Goal: Task Accomplishment & Management: Use online tool/utility

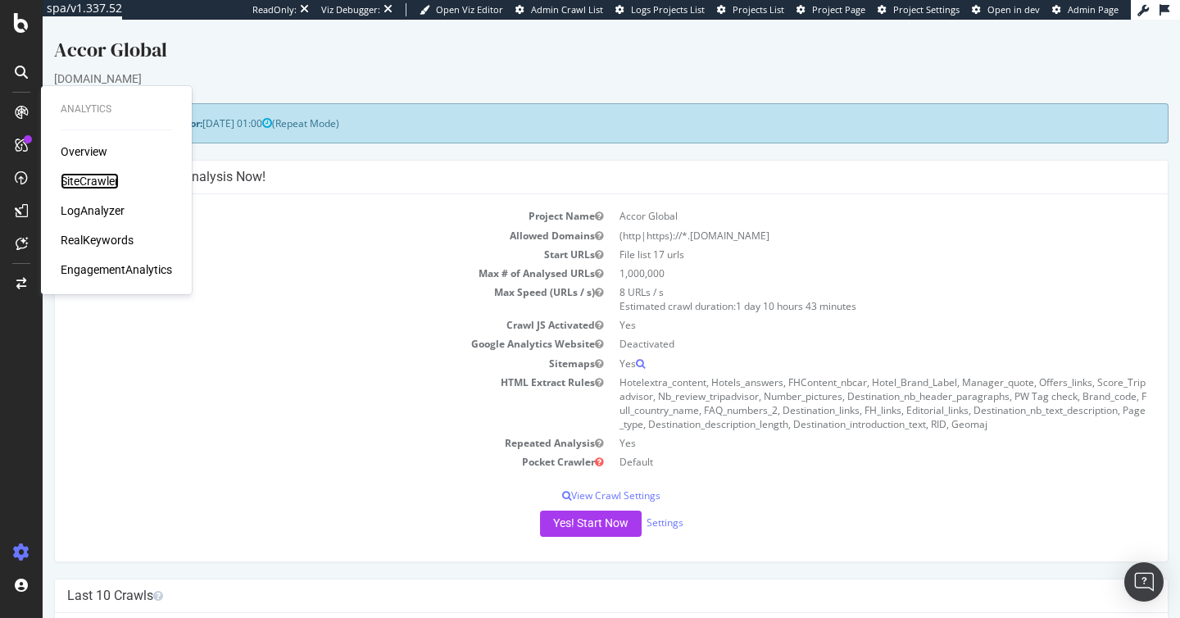
click at [101, 188] on div "SiteCrawler" at bounding box center [90, 181] width 58 height 16
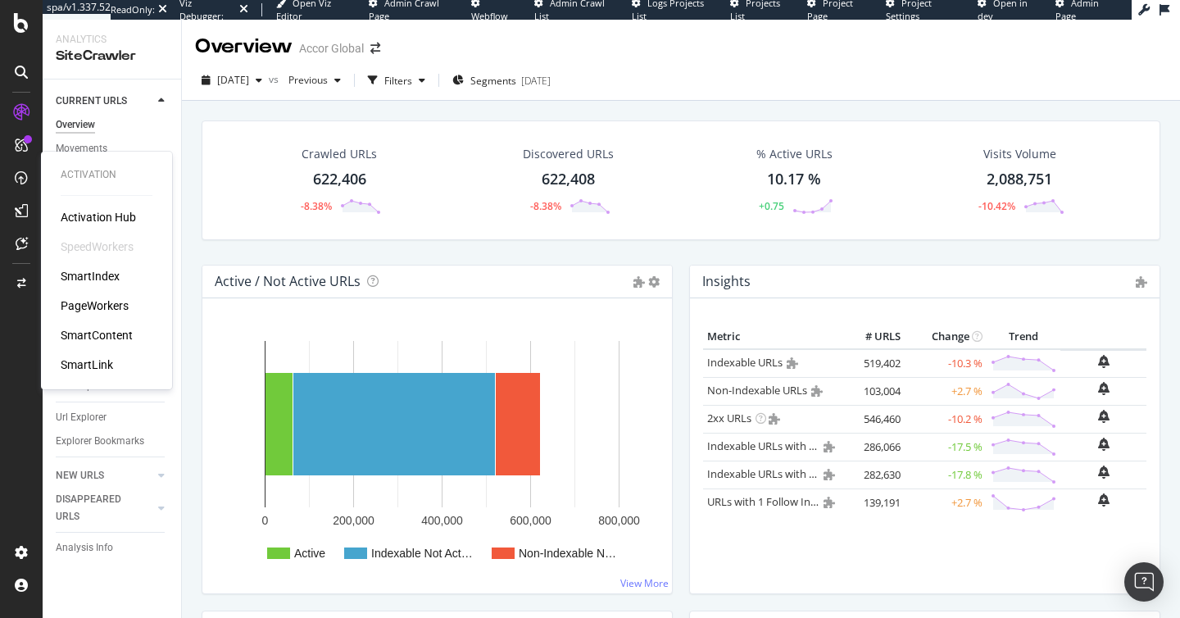
click at [119, 311] on div "PageWorkers" at bounding box center [95, 305] width 68 height 16
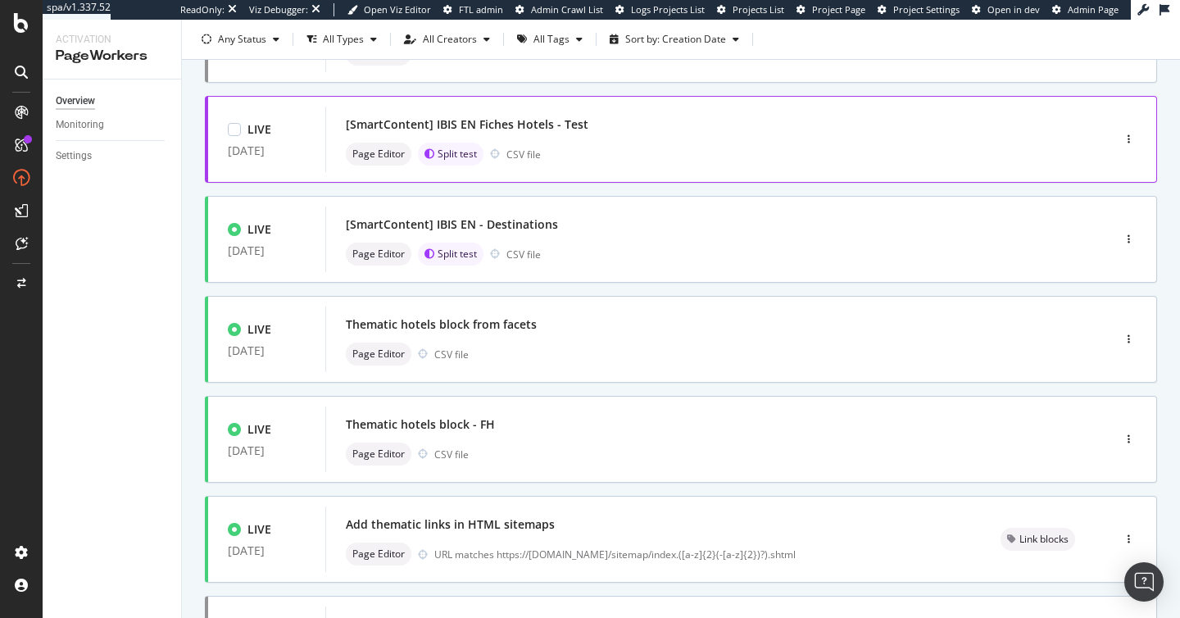
scroll to position [274, 0]
click at [606, 130] on div "[SmartContent] IBIS EN Fiches Hotels - Test" at bounding box center [694, 123] width 697 height 23
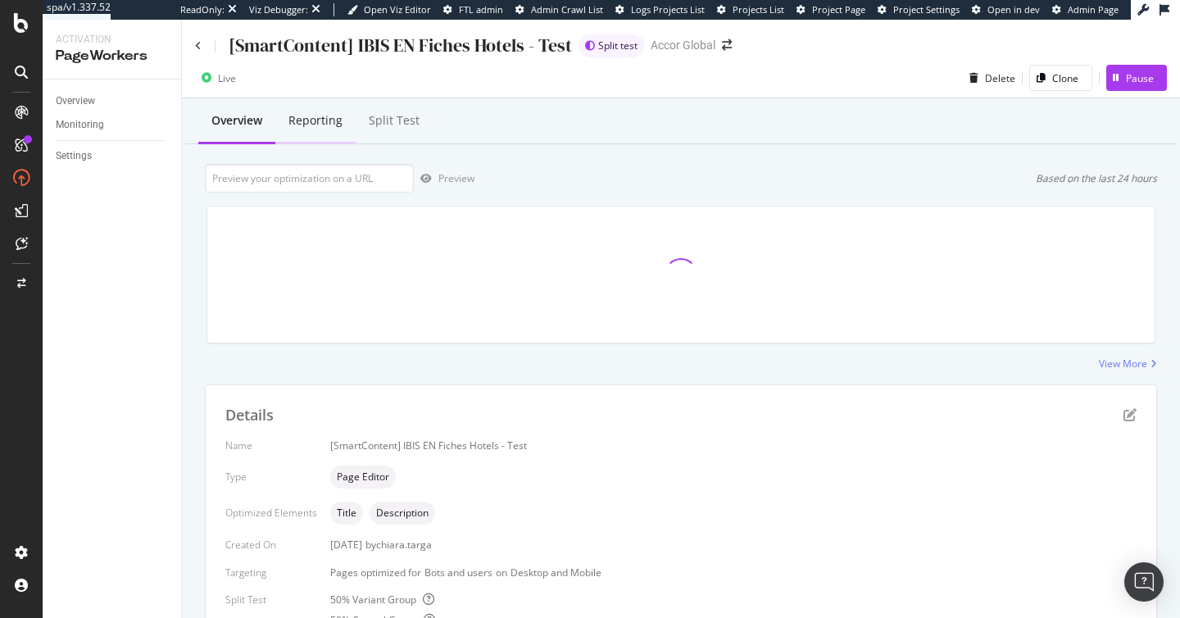
click at [316, 122] on div "Reporting" at bounding box center [315, 120] width 54 height 16
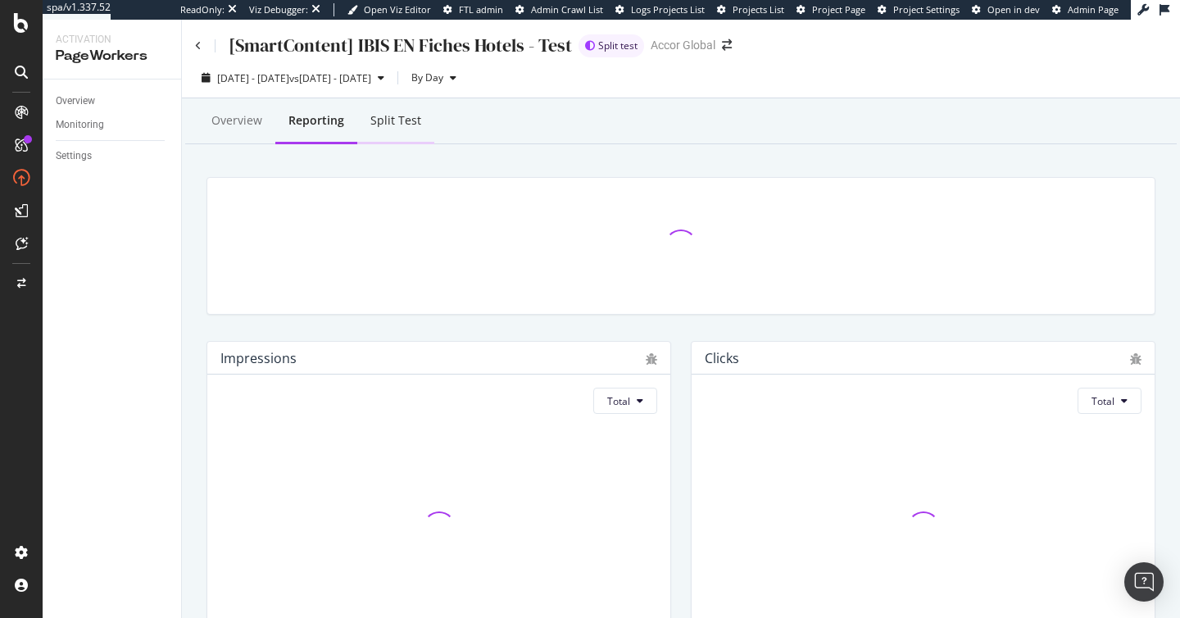
click at [404, 128] on div "Split Test" at bounding box center [395, 120] width 51 height 16
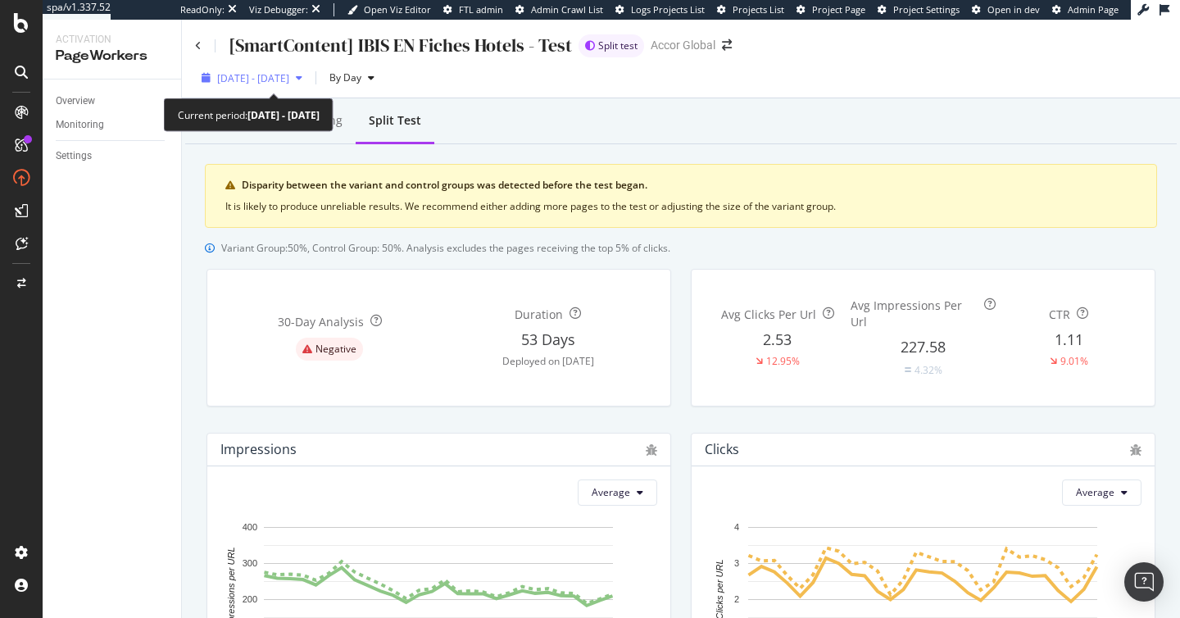
click at [289, 80] on span "2025 Sep. 2nd - Sep. 29th" at bounding box center [253, 78] width 72 height 14
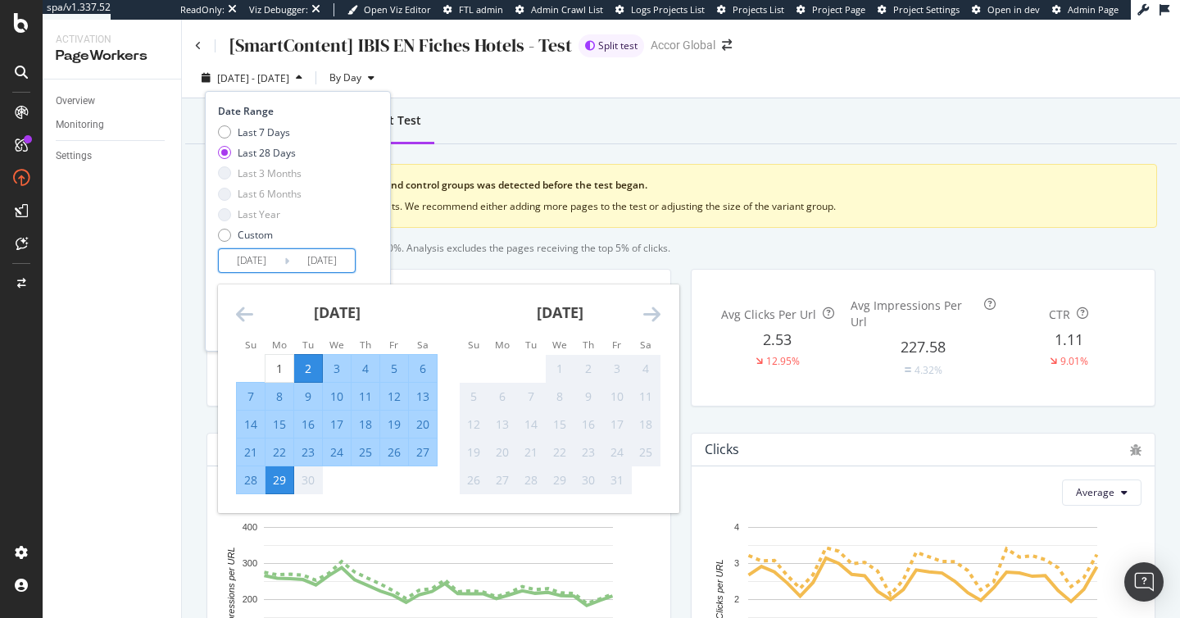
click at [257, 256] on input "2025/09/02" at bounding box center [252, 260] width 66 height 23
click at [239, 310] on icon "Move backward to switch to the previous month." at bounding box center [244, 314] width 17 height 20
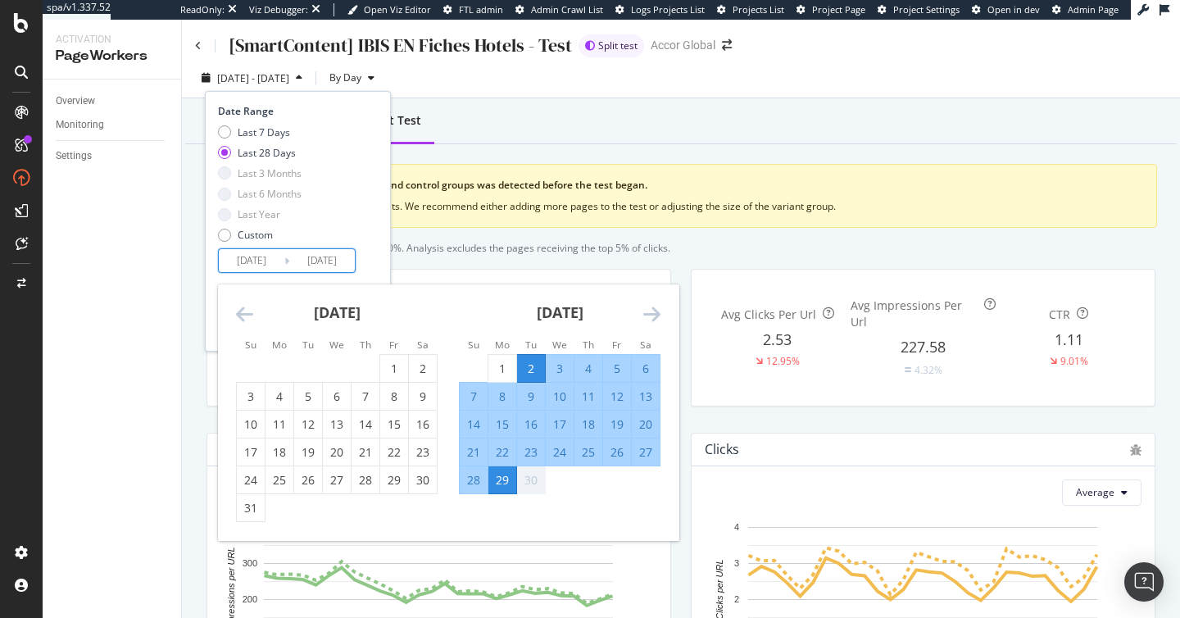
click at [239, 310] on icon "Move backward to switch to the previous month." at bounding box center [244, 314] width 17 height 20
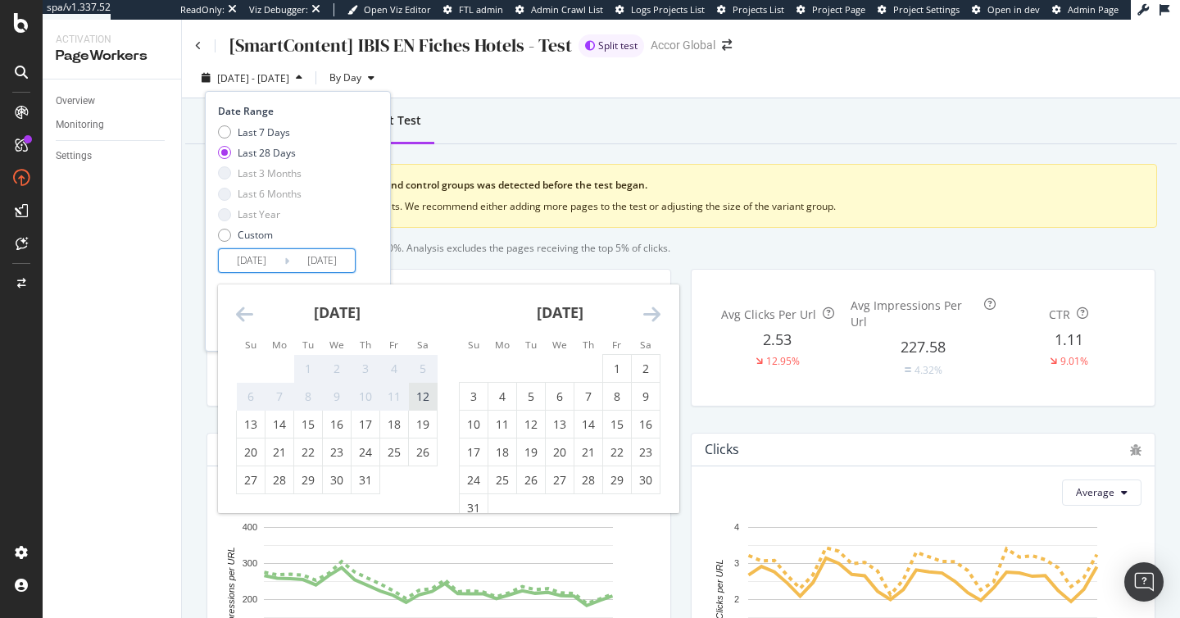
click at [424, 393] on div "12" at bounding box center [423, 396] width 28 height 16
type input "2025/07/12"
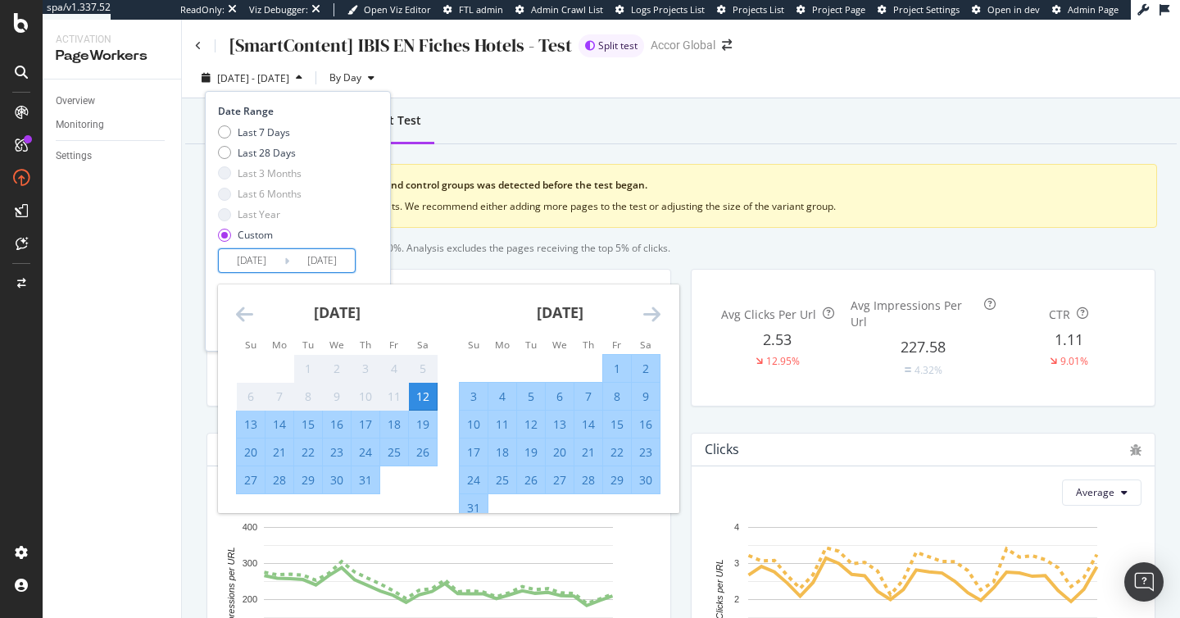
click at [654, 309] on icon "Move forward to switch to the next month." at bounding box center [651, 314] width 17 height 20
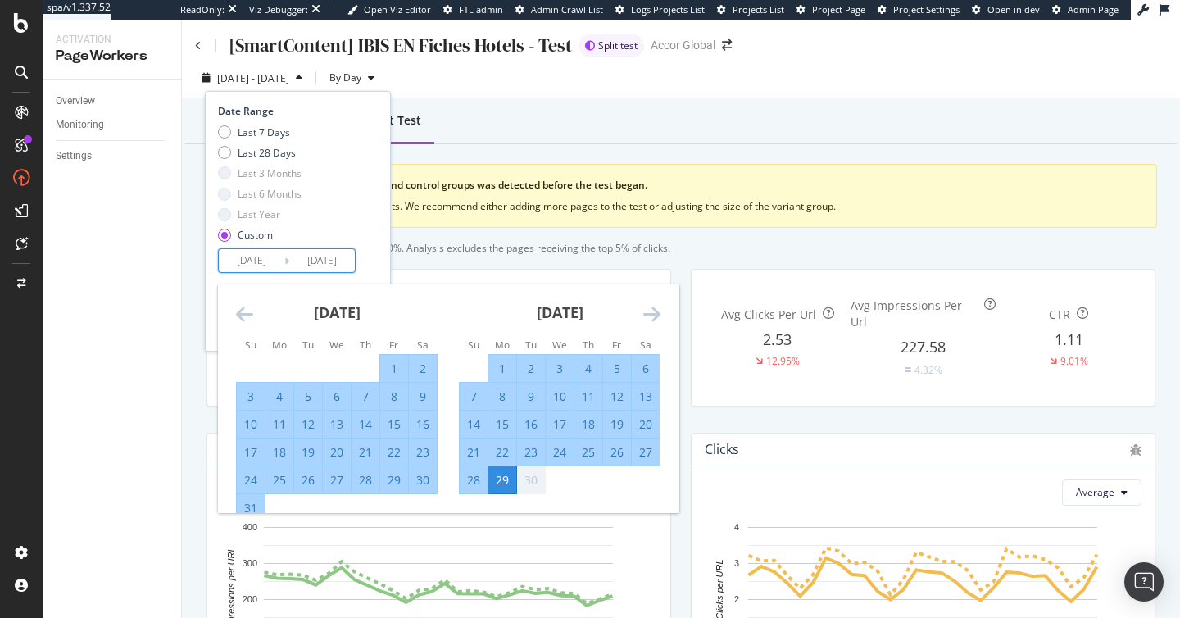
click at [654, 309] on icon "Move forward to switch to the next month." at bounding box center [651, 314] width 17 height 20
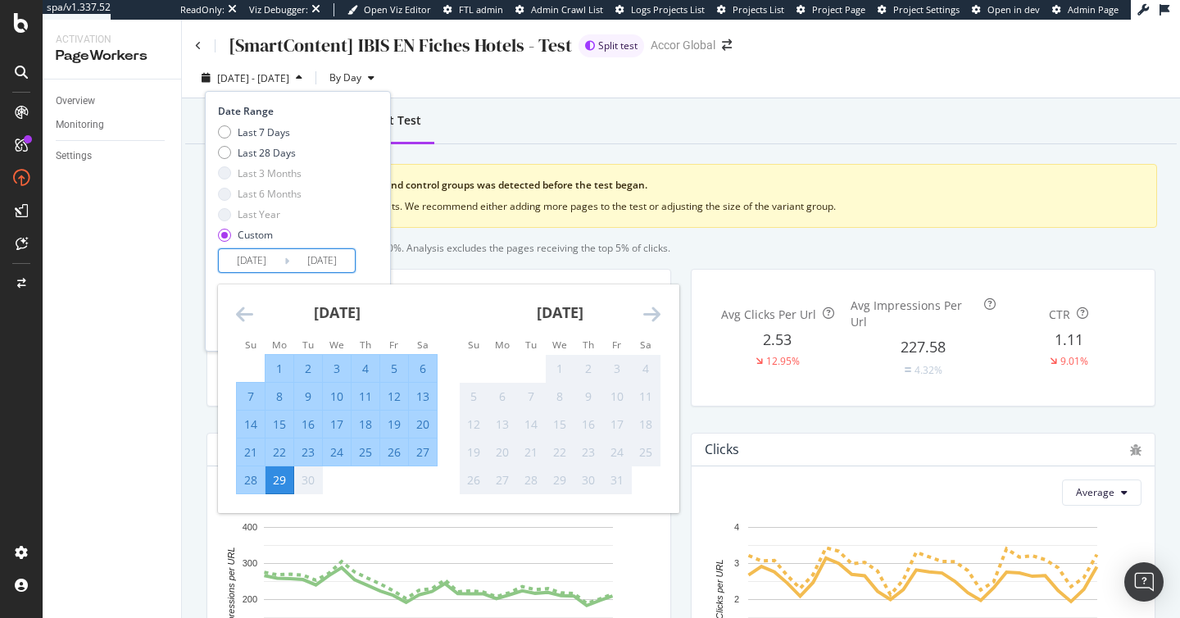
click at [654, 309] on icon "Move forward to switch to the next month." at bounding box center [651, 314] width 17 height 20
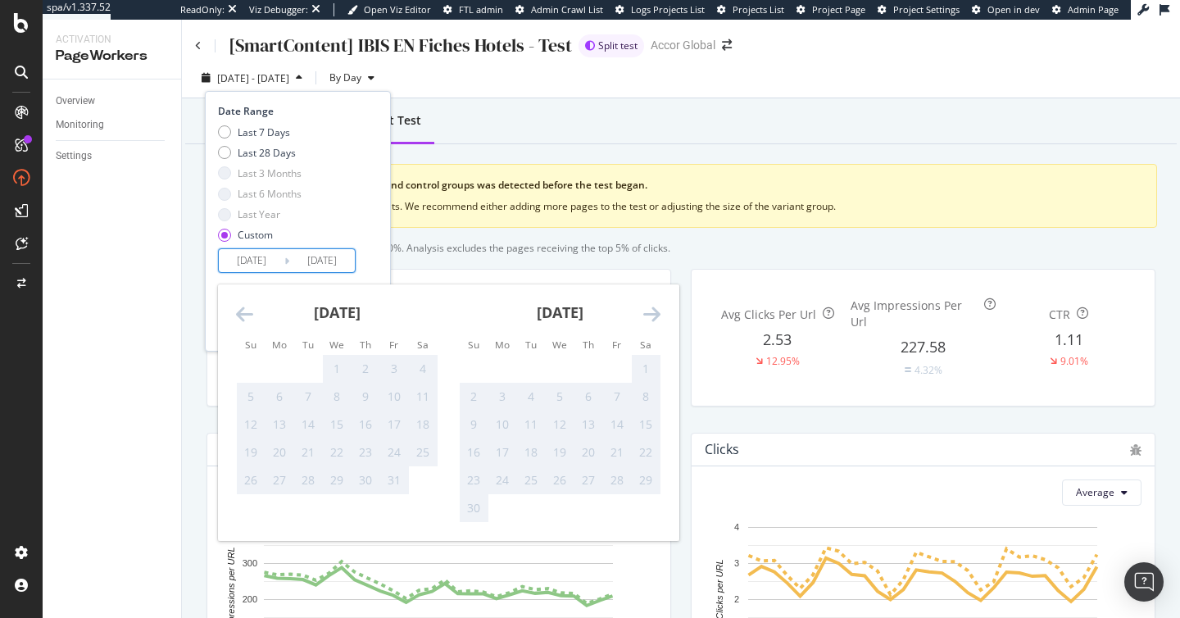
click at [245, 311] on icon "Move backward to switch to the previous month." at bounding box center [244, 314] width 17 height 20
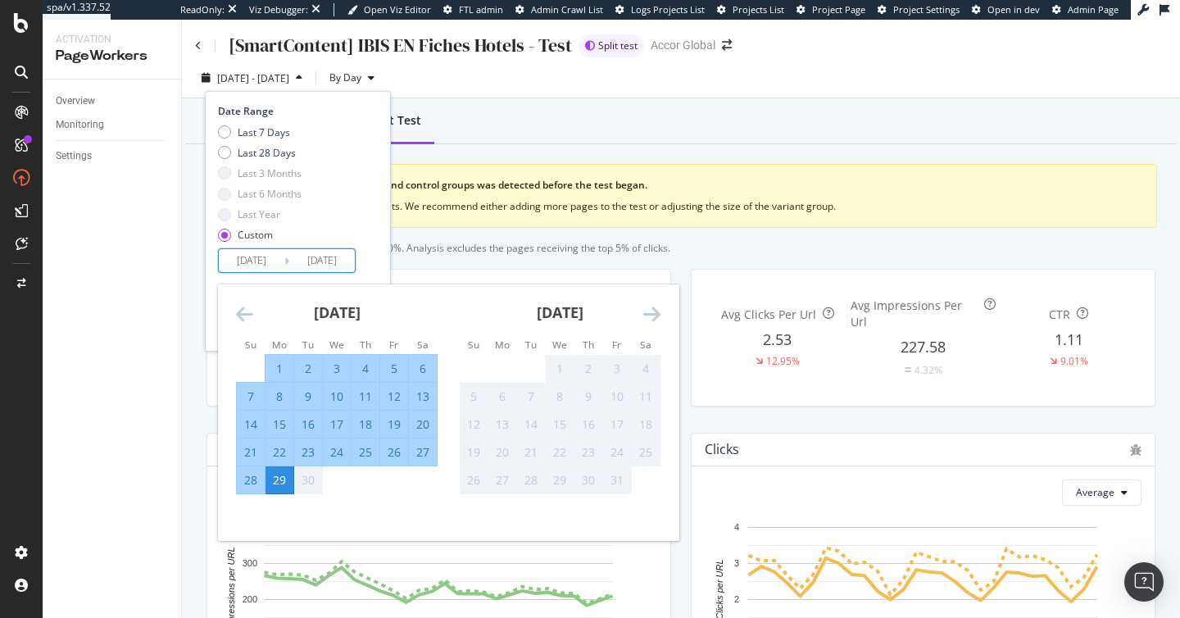
click at [282, 483] on div "29" at bounding box center [280, 480] width 28 height 16
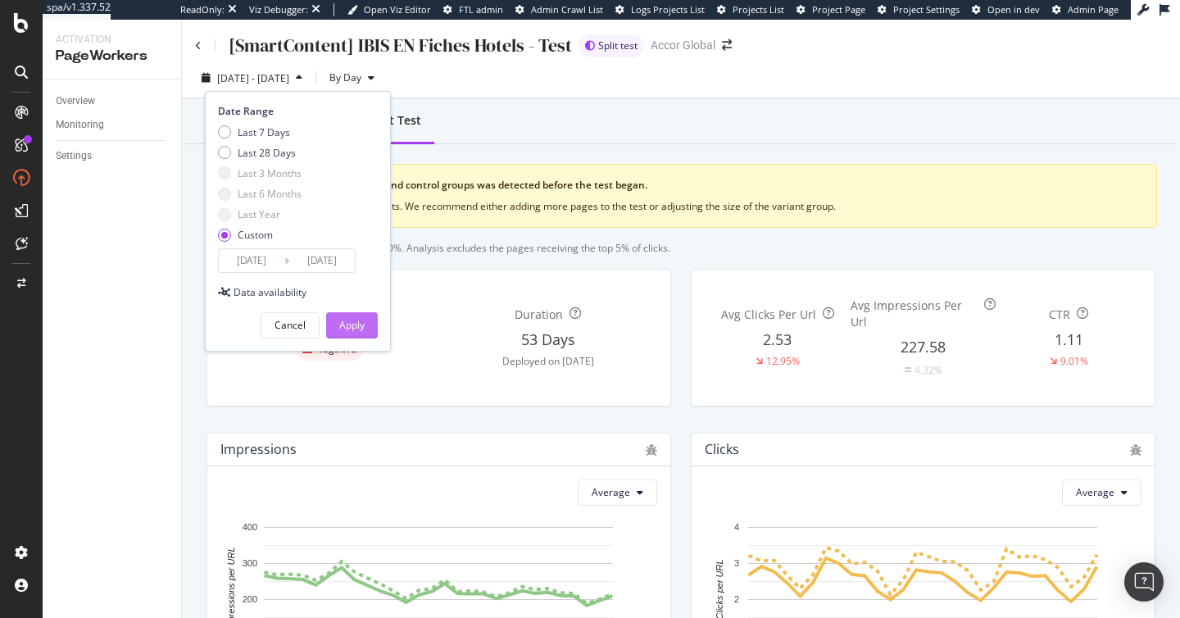
click at [349, 325] on div "Apply" at bounding box center [351, 325] width 25 height 14
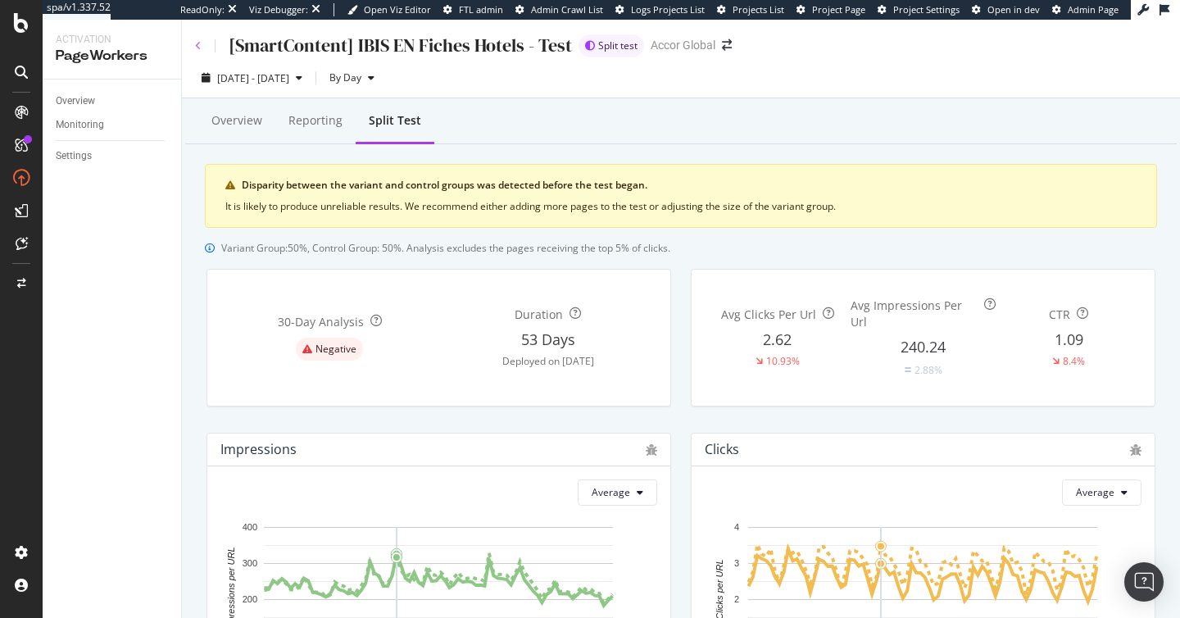
click at [200, 45] on icon at bounding box center [198, 46] width 7 height 10
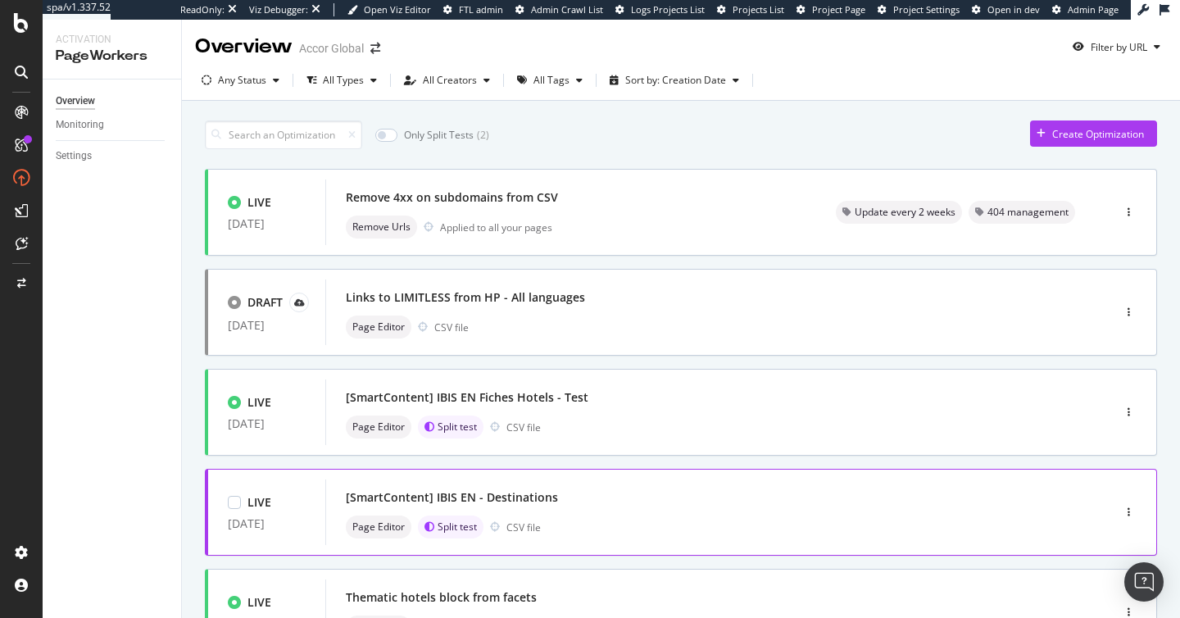
click at [578, 515] on div "[SmartContent] IBIS EN - Destinations Page Editor Split test CSV file" at bounding box center [694, 512] width 697 height 52
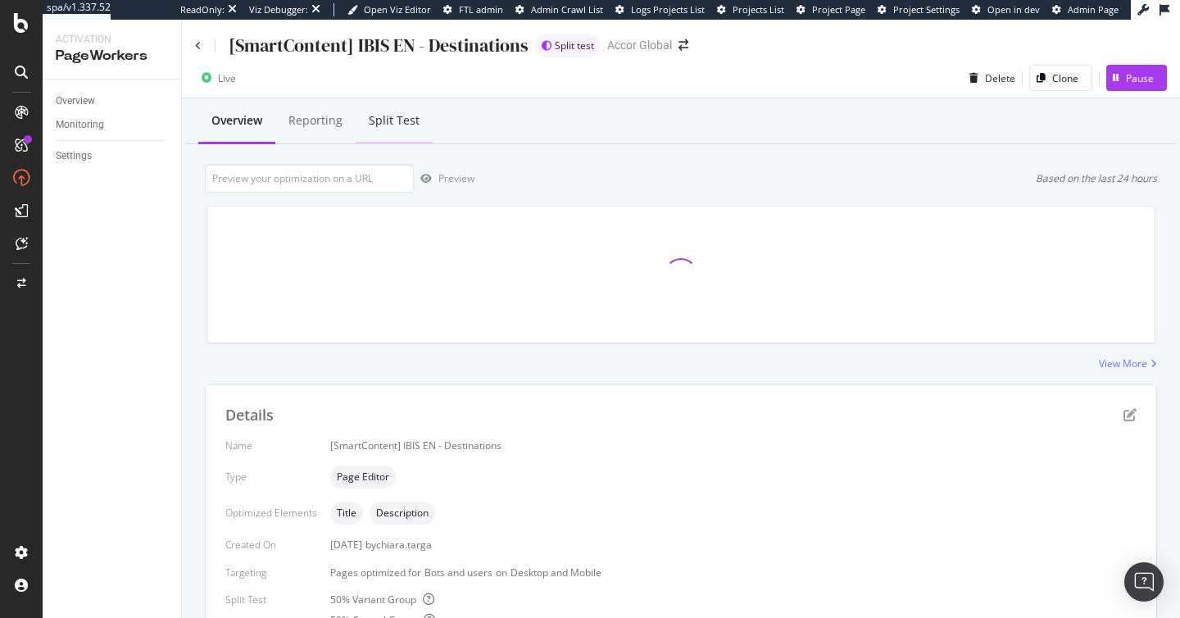
click at [386, 116] on div "Split Test" at bounding box center [394, 120] width 51 height 16
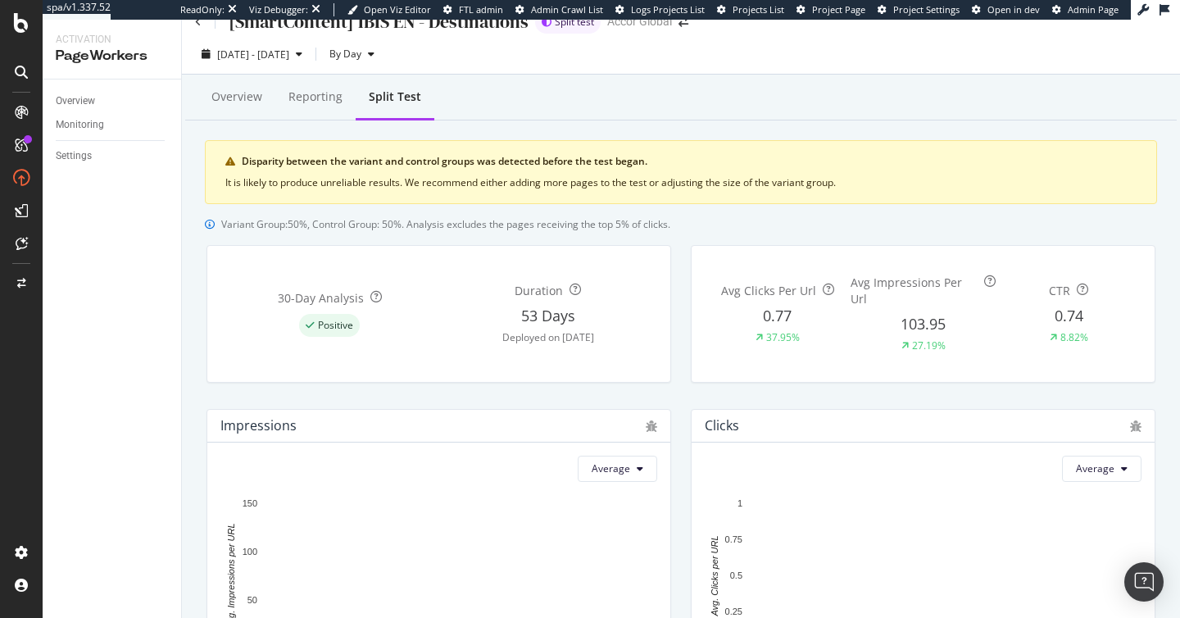
scroll to position [25, 0]
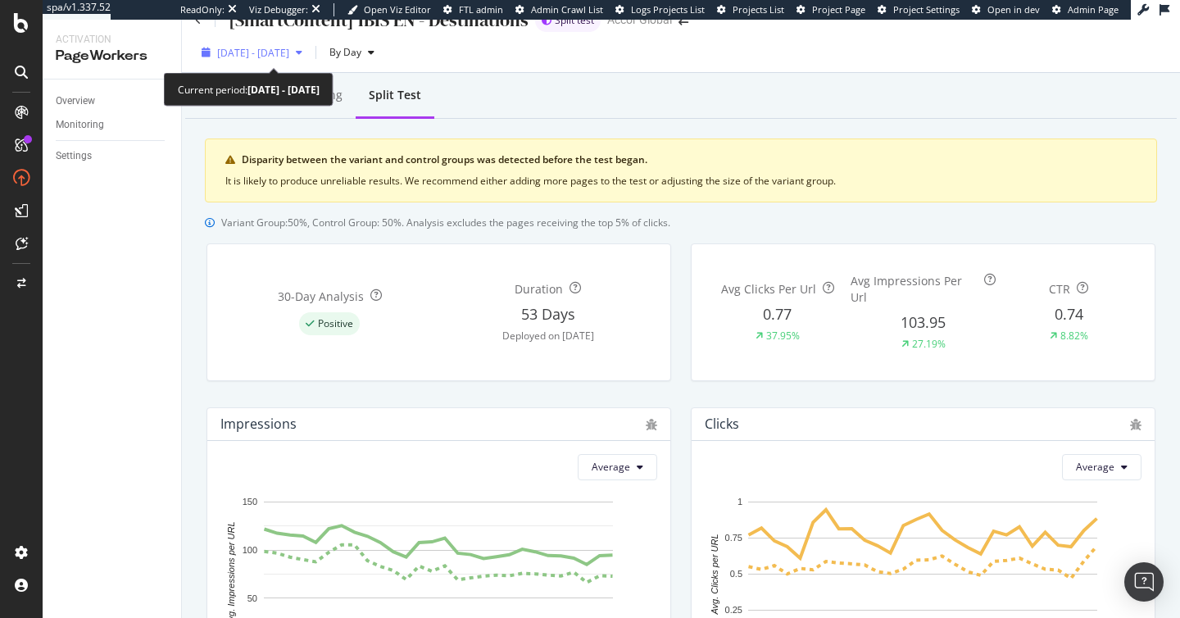
click at [266, 59] on div "2025 Sep. 2nd - Sep. 29th" at bounding box center [253, 53] width 72 height 14
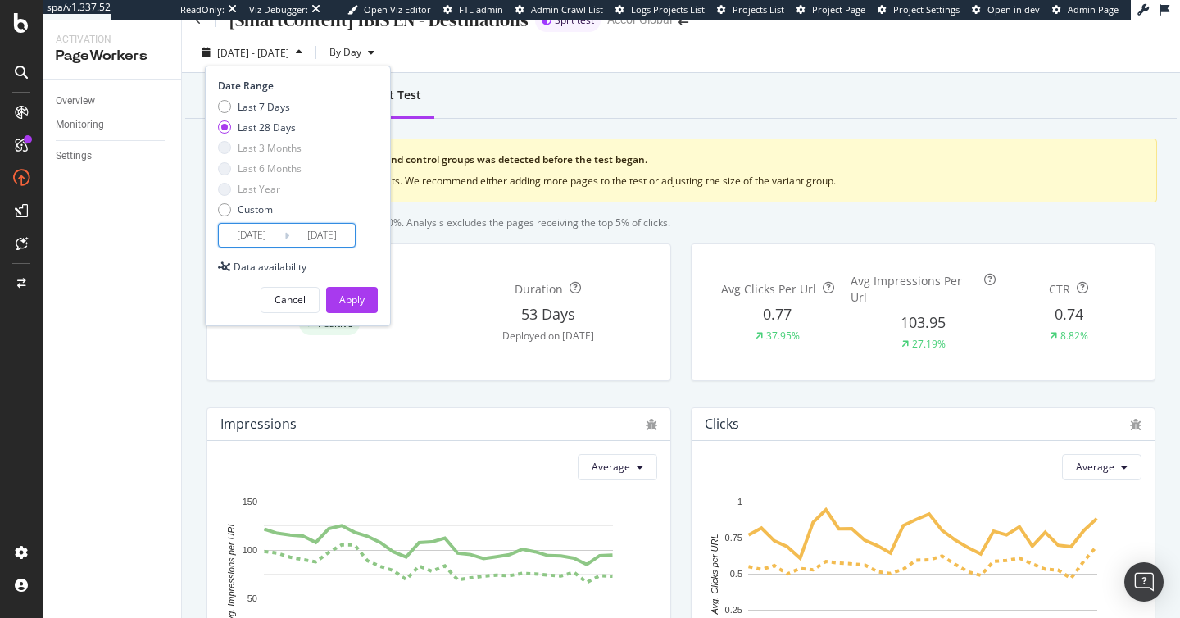
click at [260, 229] on input "2025/09/02" at bounding box center [252, 235] width 66 height 23
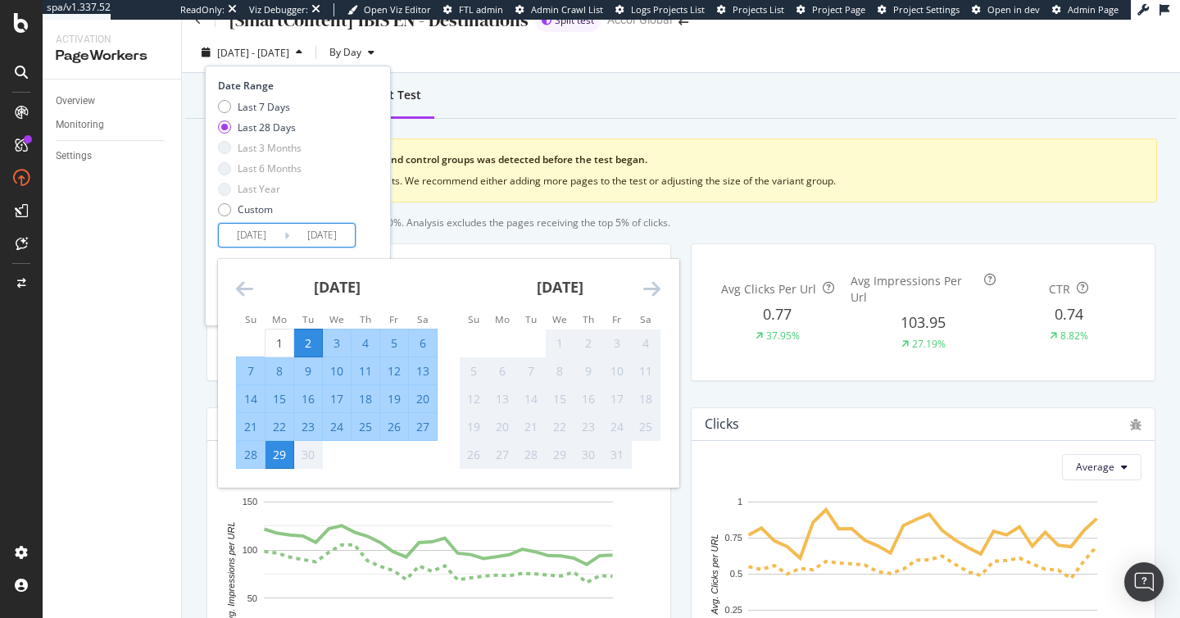
click at [250, 292] on icon "Move backward to switch to the previous month." at bounding box center [244, 289] width 17 height 20
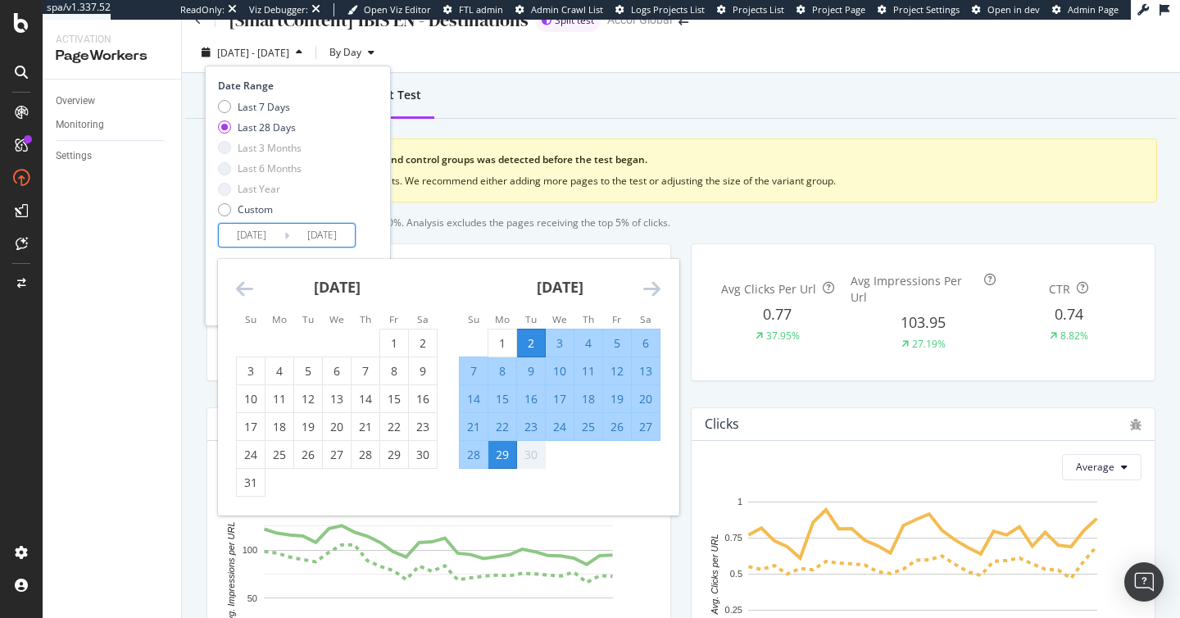
click at [250, 292] on icon "Move backward to switch to the previous month." at bounding box center [244, 289] width 17 height 20
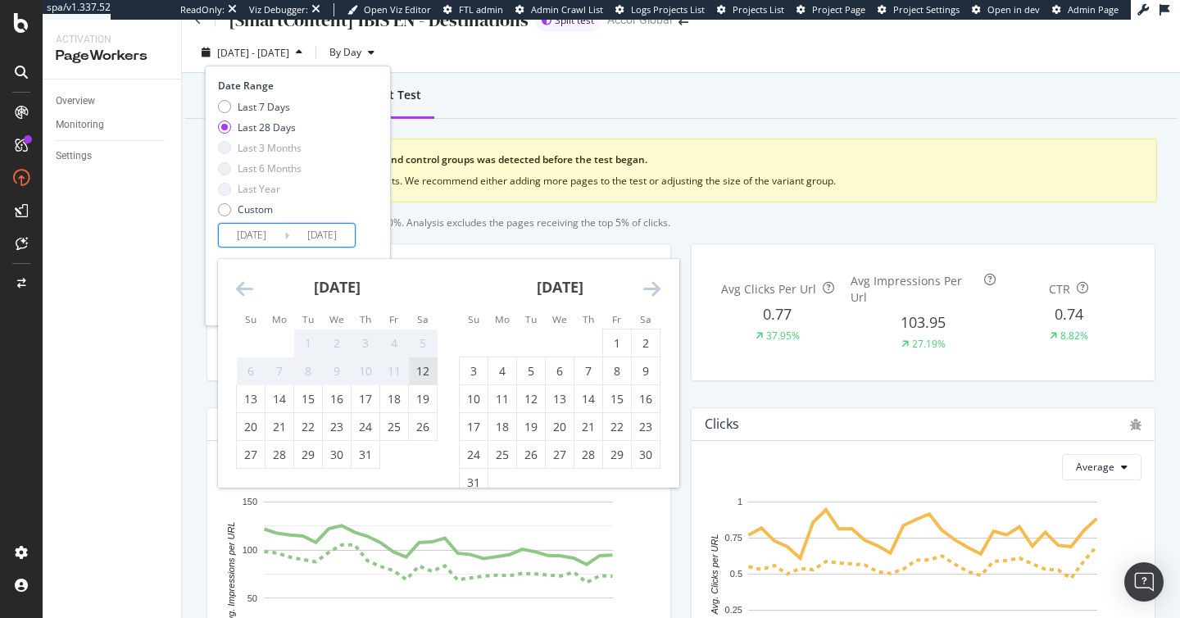
click at [428, 370] on div "12" at bounding box center [423, 371] width 28 height 16
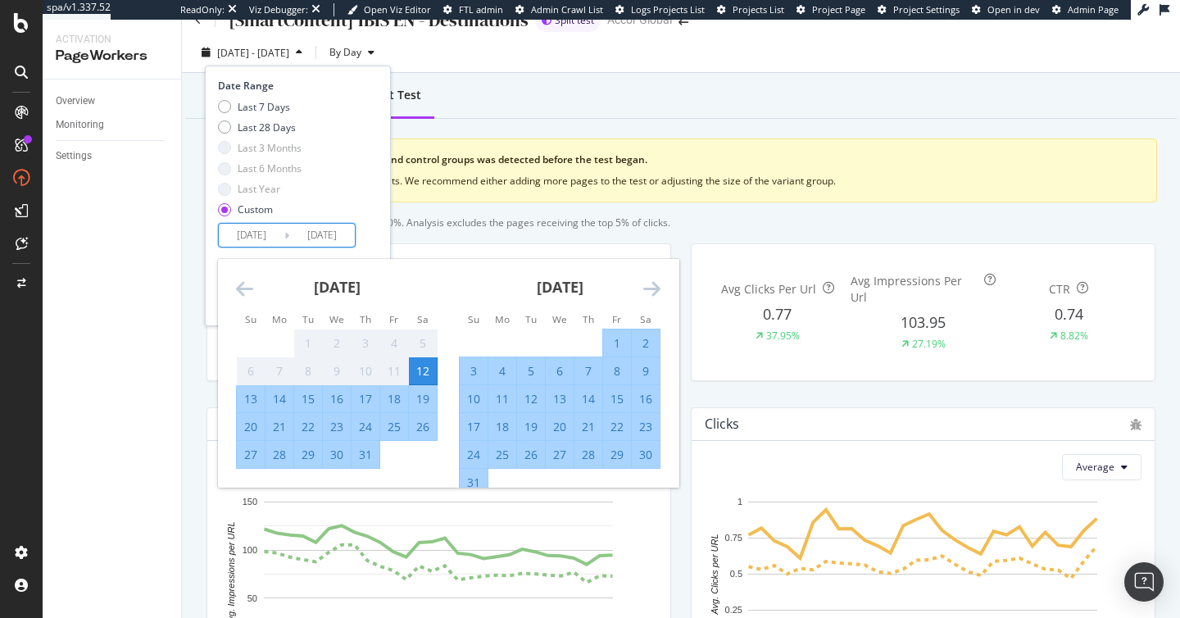
type input "2025/07/12"
click at [656, 287] on icon "Move forward to switch to the next month." at bounding box center [651, 289] width 17 height 20
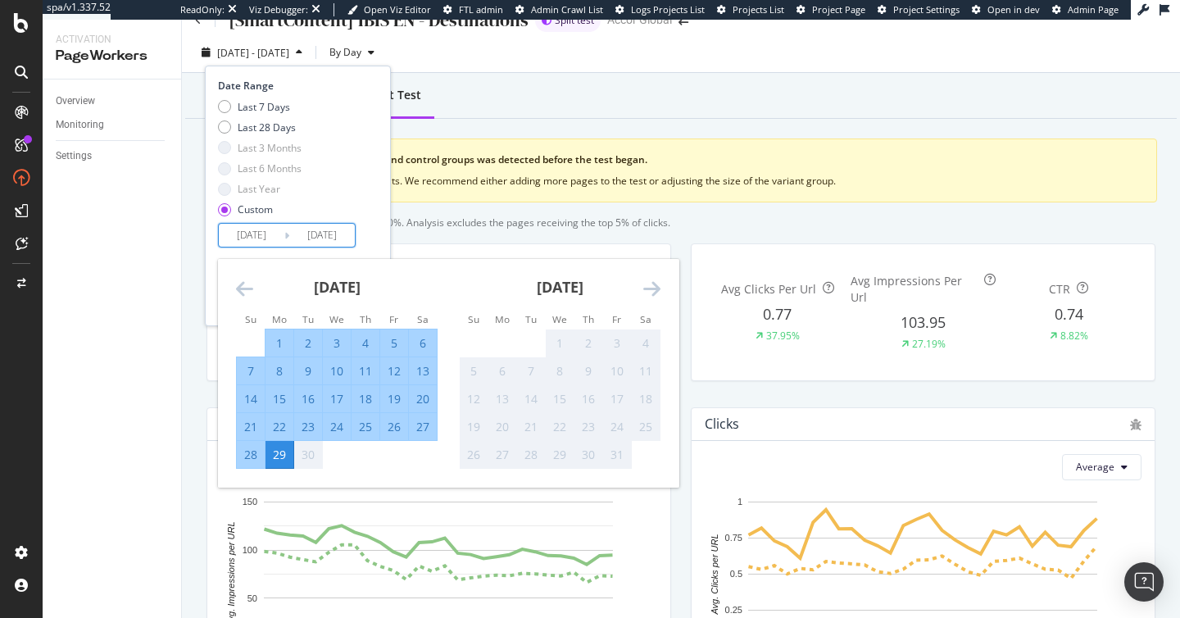
click at [656, 287] on icon "Move forward to switch to the next month." at bounding box center [651, 289] width 17 height 20
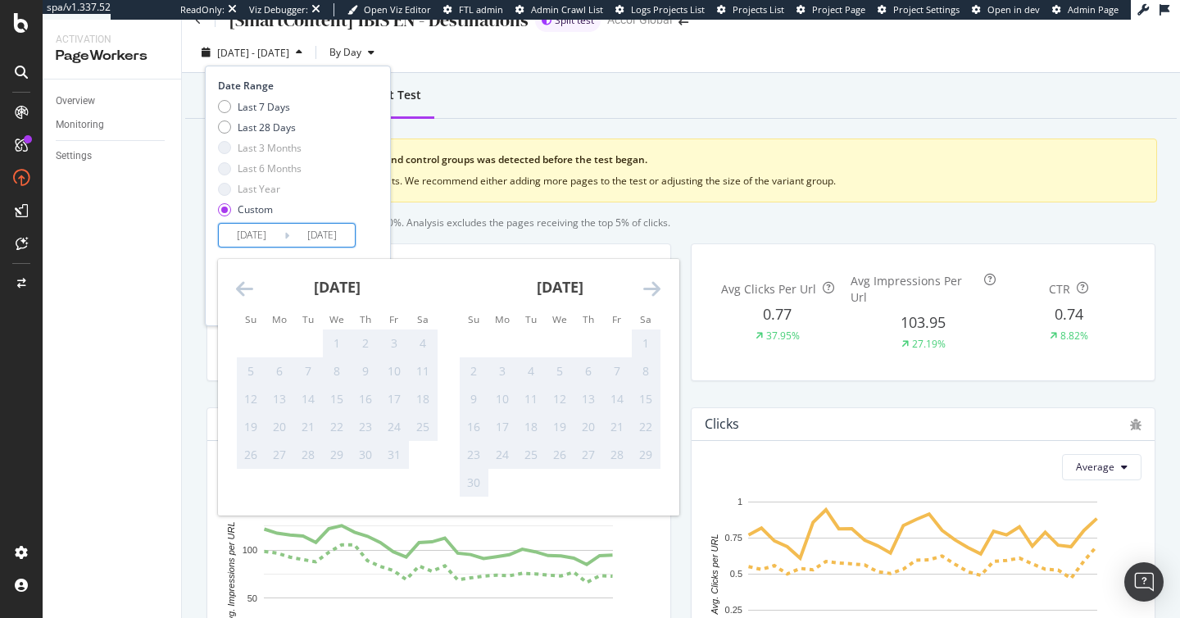
click at [244, 288] on icon "Move backward to switch to the previous month." at bounding box center [244, 289] width 17 height 20
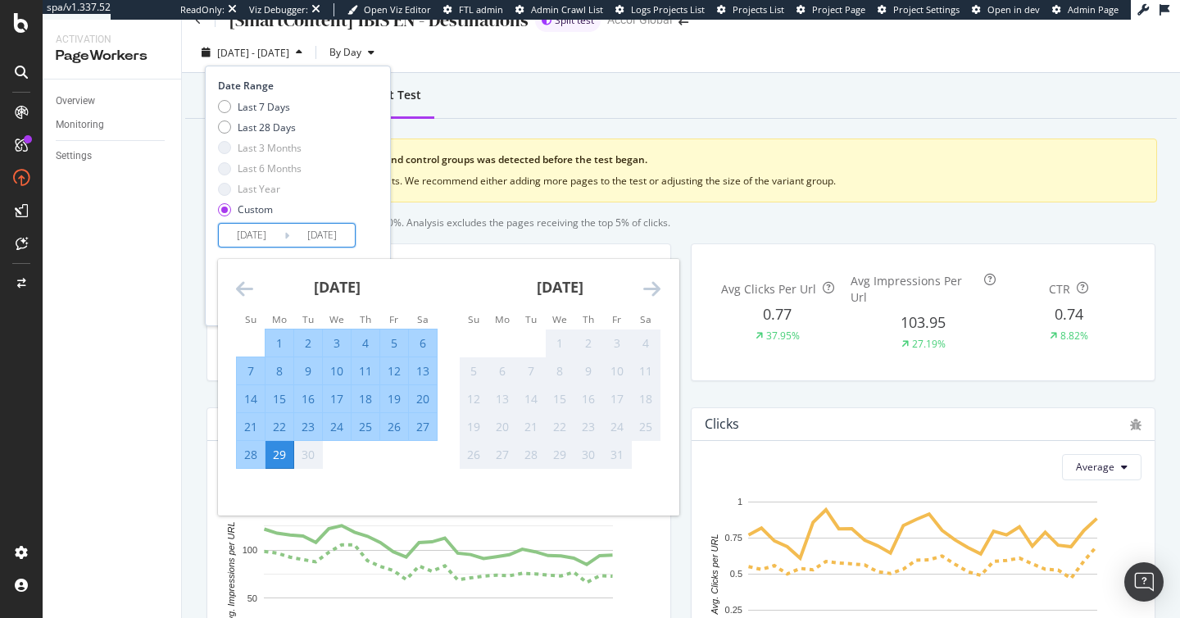
click at [283, 460] on div "29" at bounding box center [280, 455] width 28 height 16
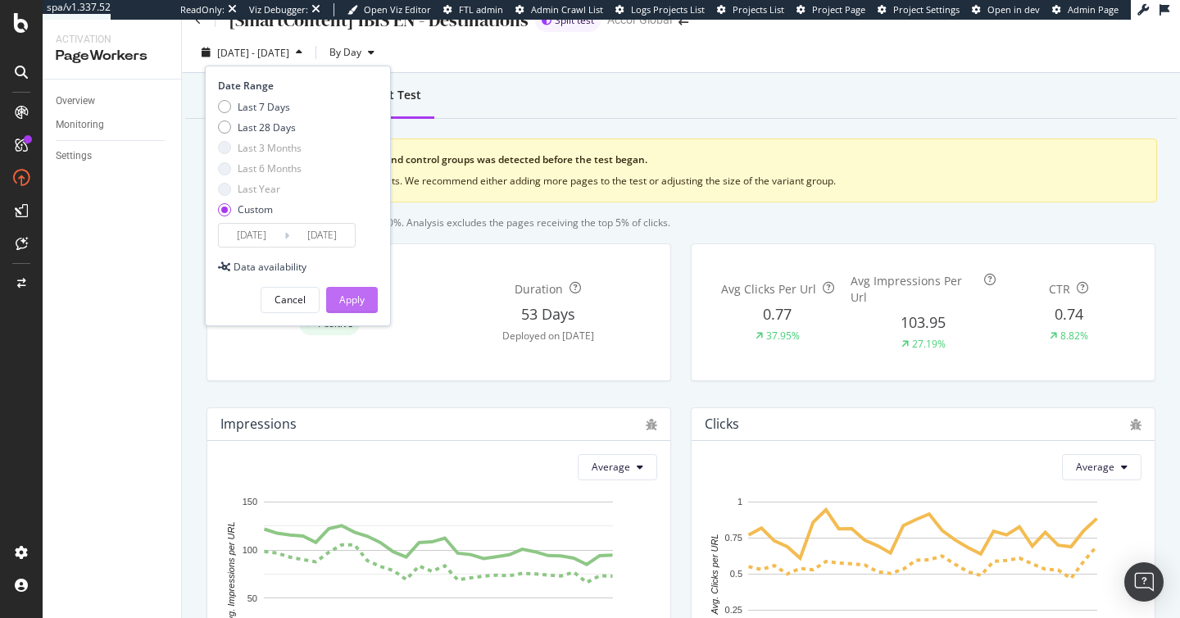
click at [352, 297] on div "Apply" at bounding box center [351, 300] width 25 height 14
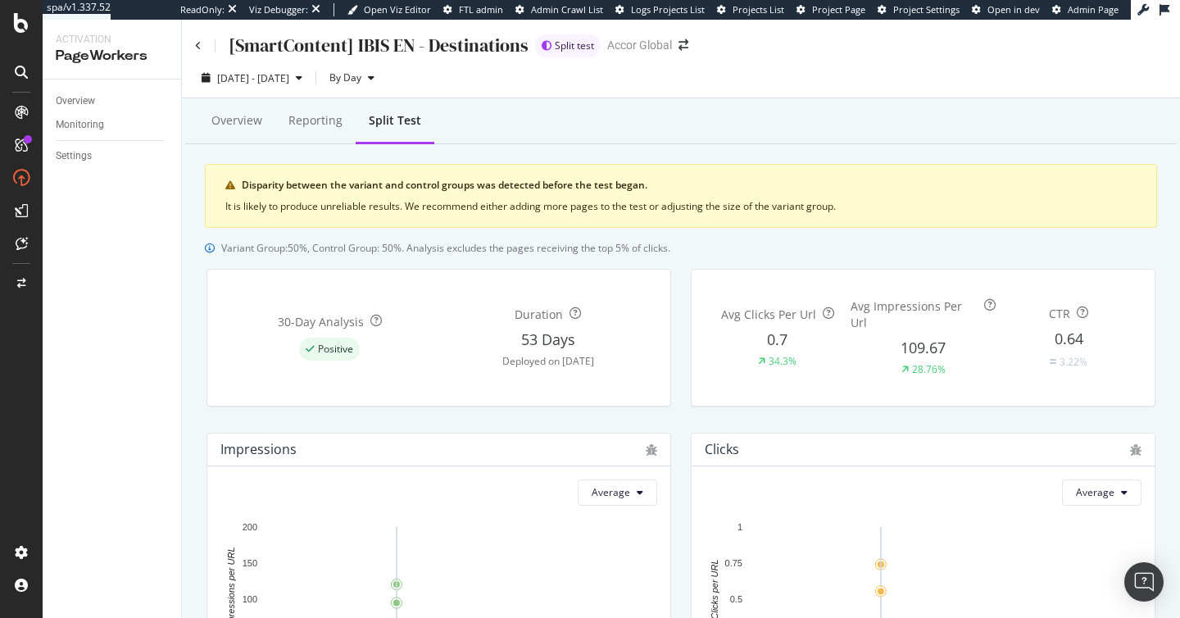
scroll to position [109, 0]
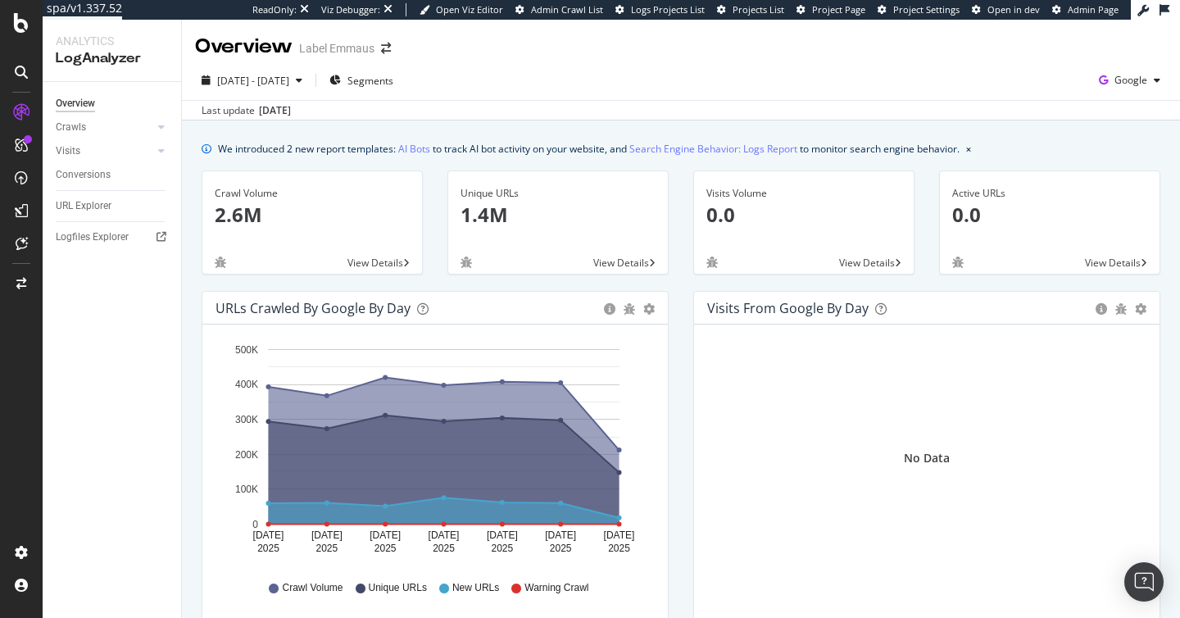
click at [844, 417] on div "No Data" at bounding box center [926, 458] width 439 height 241
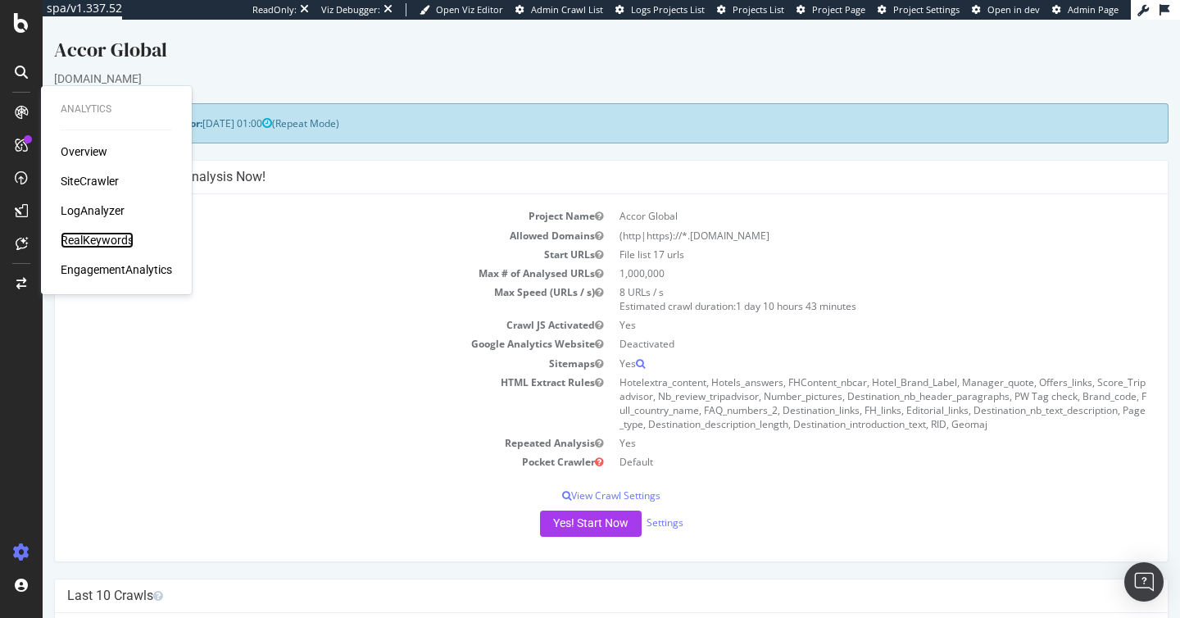
click at [102, 239] on div "RealKeywords" at bounding box center [97, 240] width 73 height 16
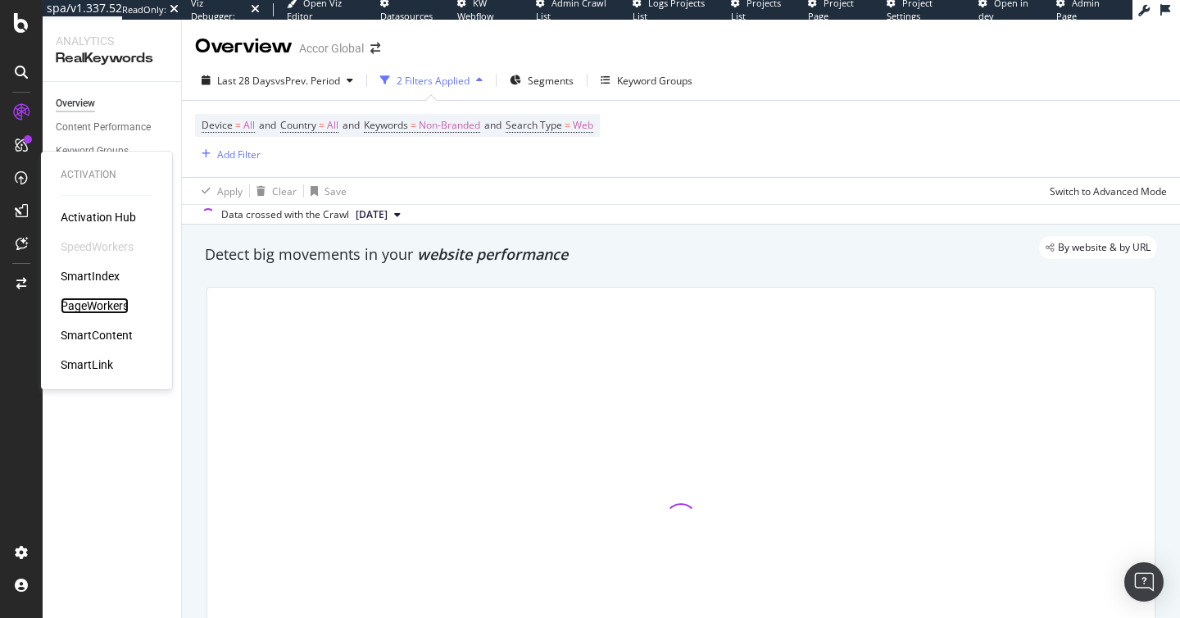
click at [105, 306] on div "PageWorkers" at bounding box center [95, 305] width 68 height 16
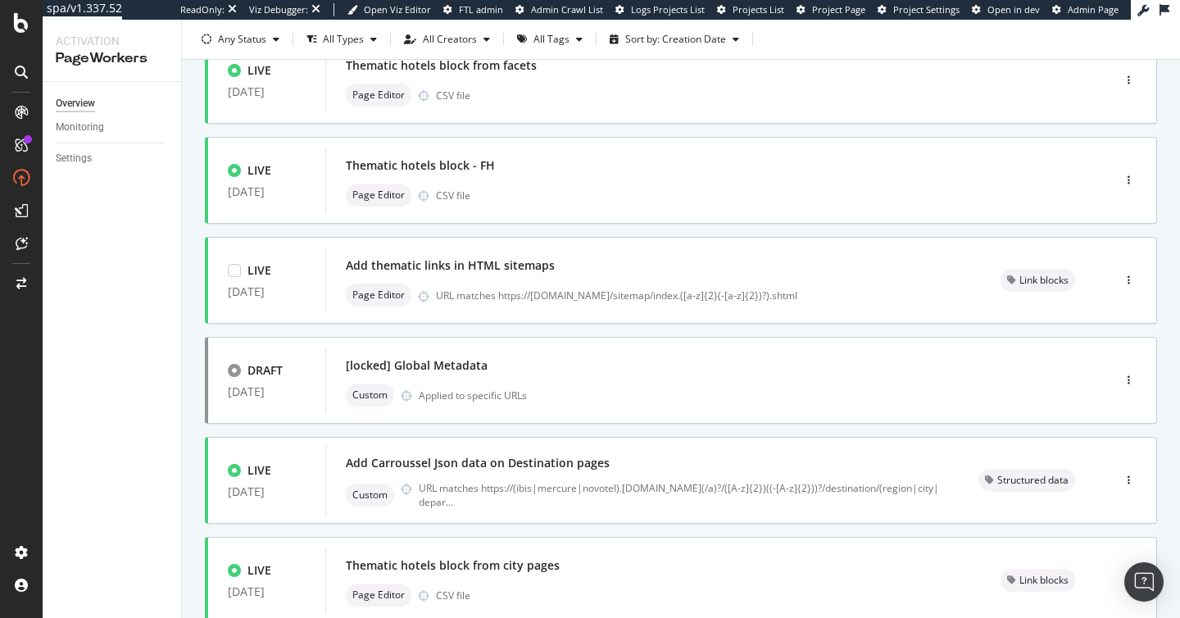
scroll to position [643, 0]
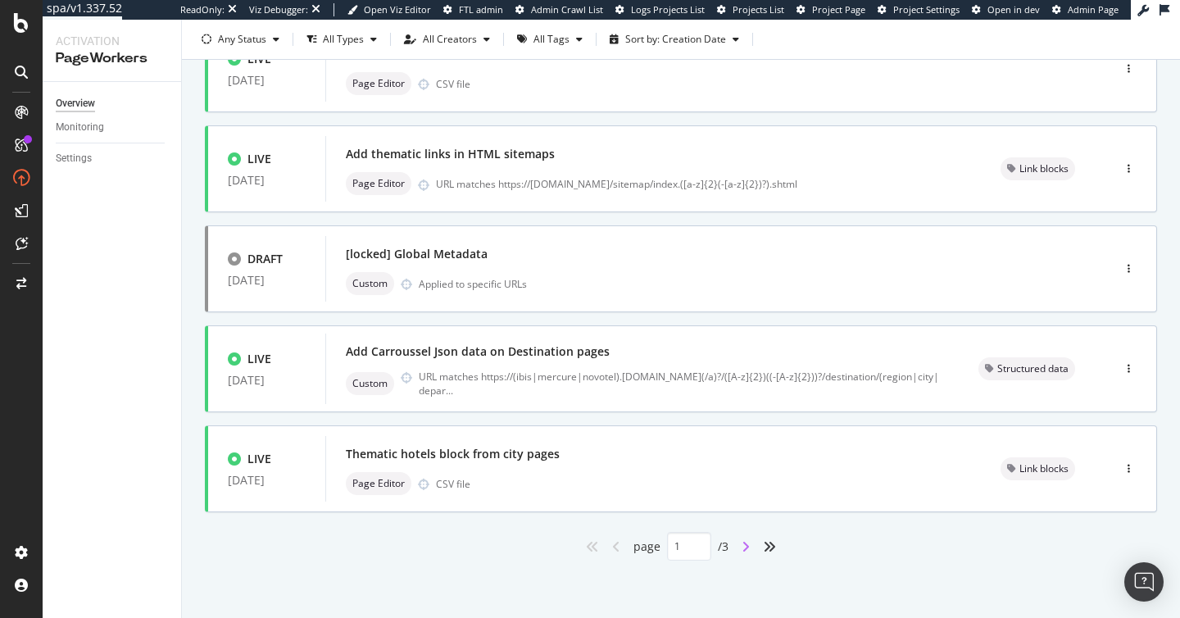
click at [749, 548] on icon "angle-right" at bounding box center [746, 546] width 8 height 13
type input "2"
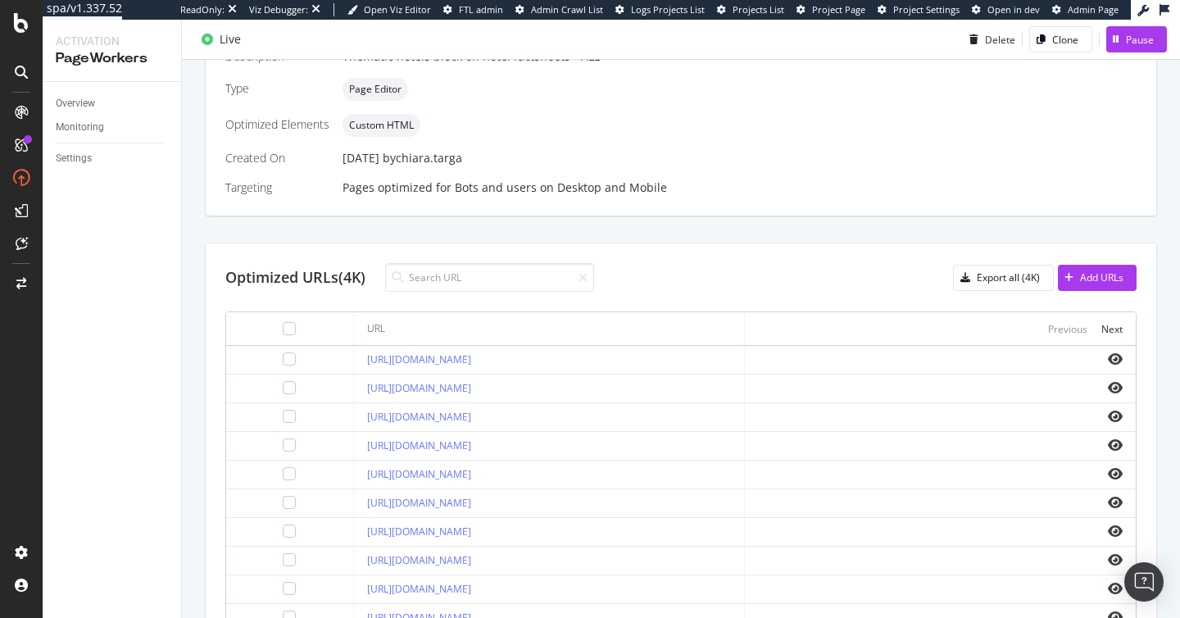
scroll to position [423, 0]
click at [283, 390] on div at bounding box center [289, 386] width 13 height 13
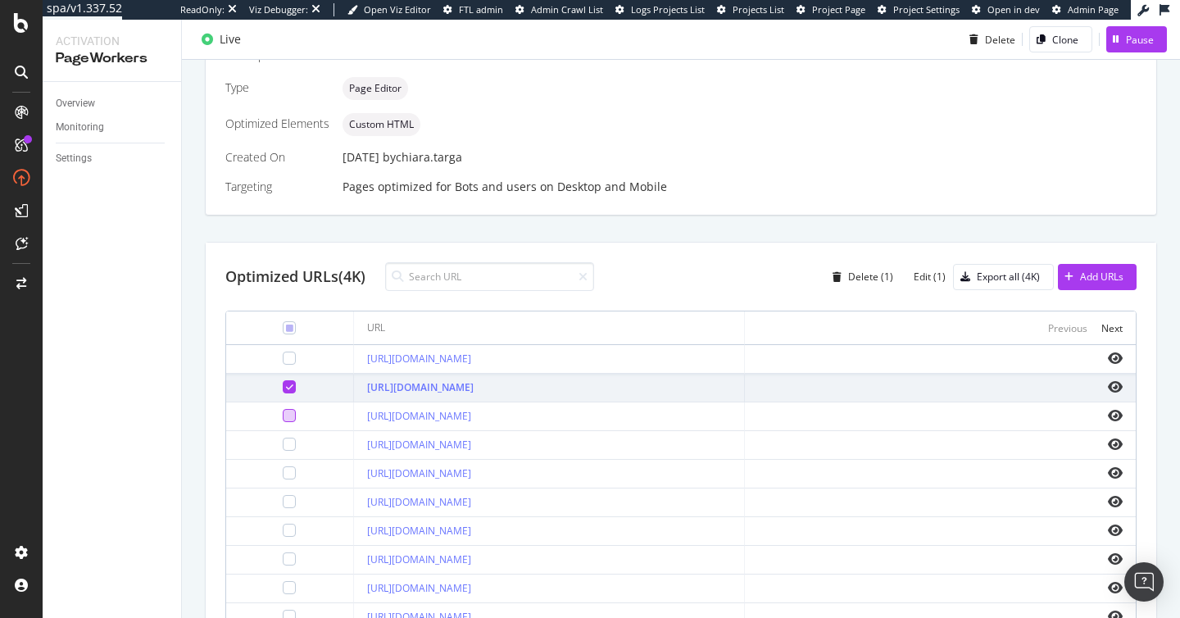
click at [283, 417] on div at bounding box center [289, 415] width 13 height 13
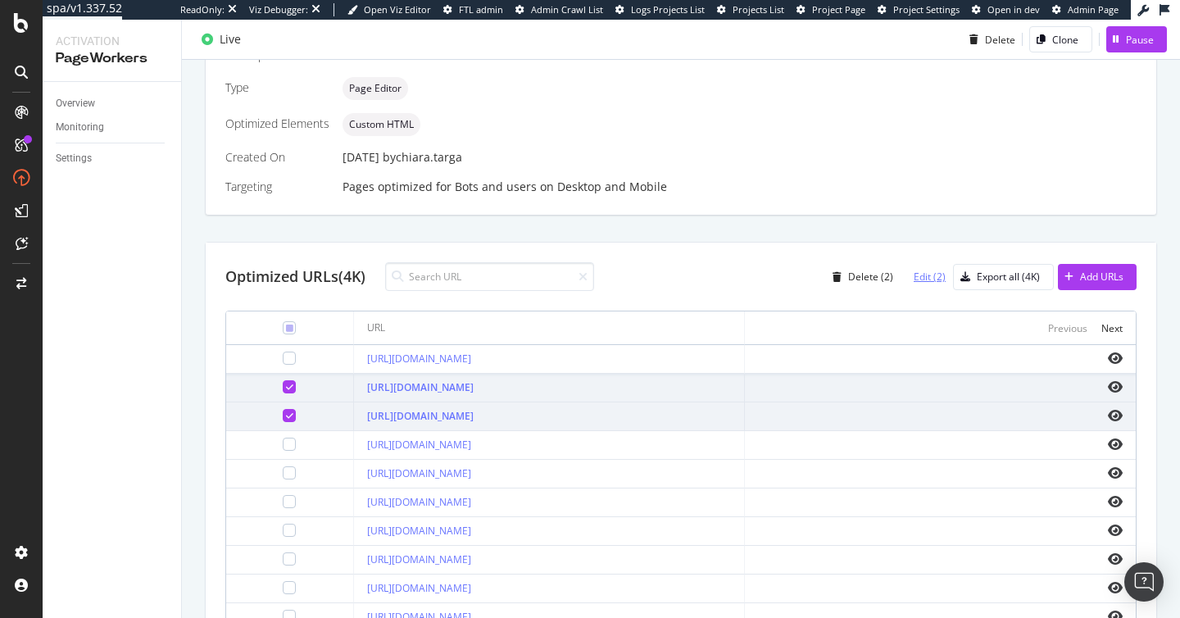
click at [930, 275] on div "Edit (2)" at bounding box center [930, 277] width 32 height 14
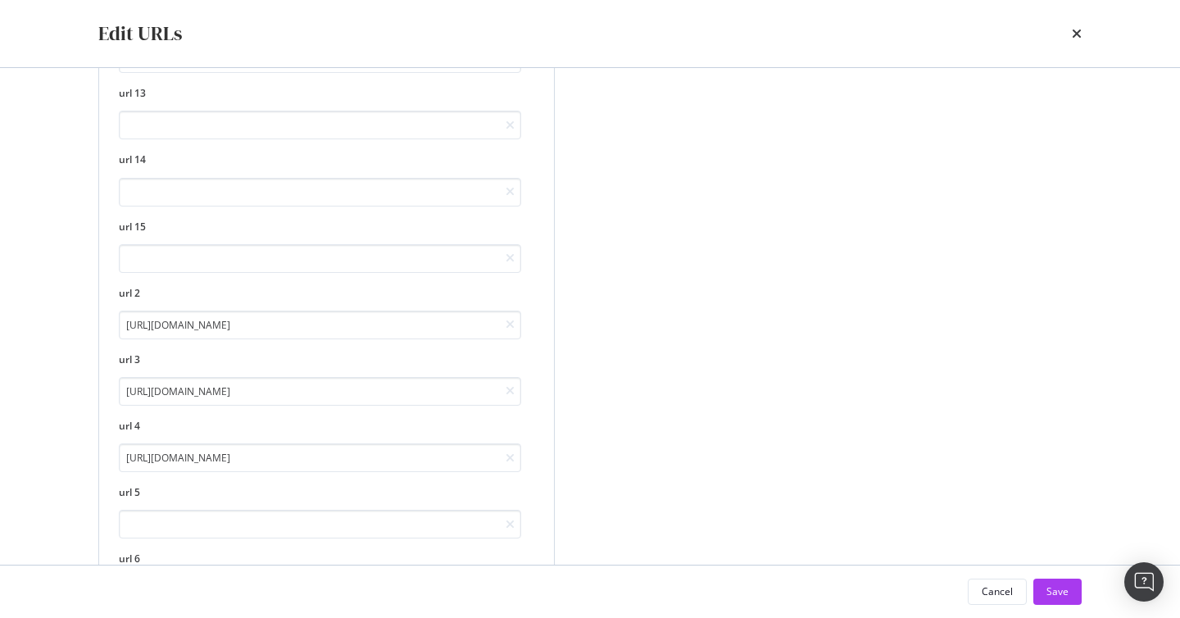
scroll to position [1649, 0]
click at [372, 331] on input "https://all.accor.com/a/fr/destination/city/hotels-annecy-v0119/family-friendly…" at bounding box center [320, 326] width 402 height 29
click at [1074, 33] on icon "times" at bounding box center [1077, 33] width 10 height 13
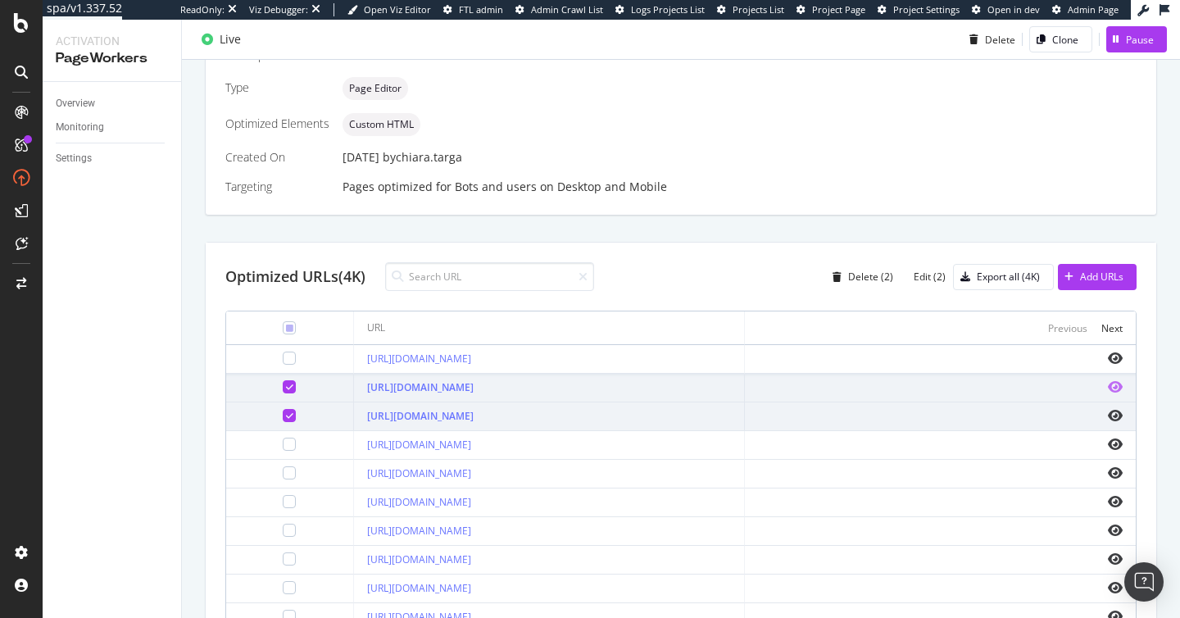
click at [1112, 385] on icon "eye" at bounding box center [1115, 386] width 15 height 13
